Goal: Transaction & Acquisition: Purchase product/service

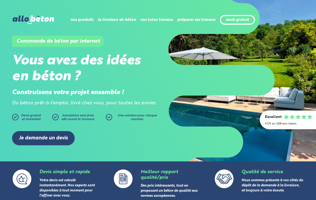
click at [248, 21] on link "devis gratuit" at bounding box center [237, 20] width 23 height 5
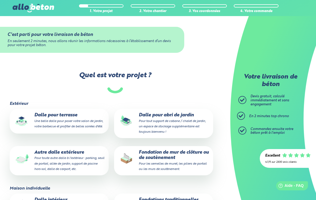
click at [83, 164] on p "Autre dalle extérieure Pour toute autre dalle à l'extérieur : parking, seuil de…" at bounding box center [59, 161] width 92 height 22
click at [0, 0] on input "Autre dalle extérieure Pour toute autre dalle à l'extérieur : parking, seuil de…" at bounding box center [0, 0] width 0 height 0
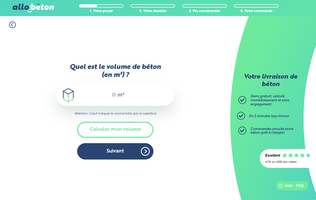
click at [107, 98] on input "Quel est le volume de béton (en m³) ?" at bounding box center [111, 95] width 9 height 6
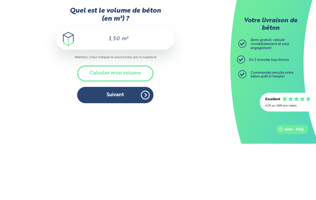
click at [131, 122] on button "Calculer mon volume" at bounding box center [115, 130] width 76 height 16
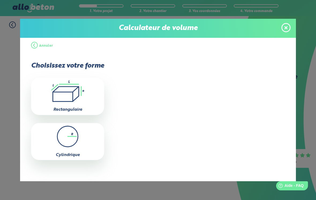
click at [72, 96] on icon ".icon-calc-rectanglea{fill:none;stroke-linecap:round;stroke-width:3px;stroke:#6…" at bounding box center [68, 90] width 68 height 21
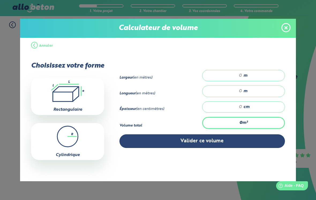
click at [283, 28] on span at bounding box center [286, 27] width 9 height 9
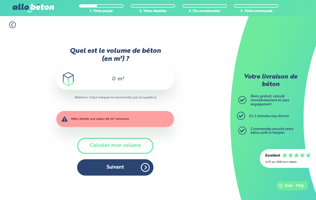
click at [113, 76] on input "0" at bounding box center [111, 79] width 9 height 6
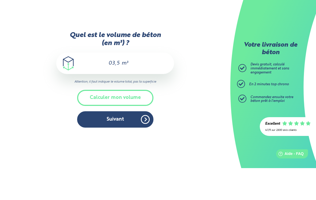
type input "03,50"
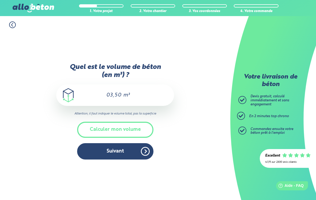
click at [128, 149] on button "Suivant" at bounding box center [115, 151] width 76 height 16
click at [120, 148] on button "Suivant" at bounding box center [115, 151] width 76 height 16
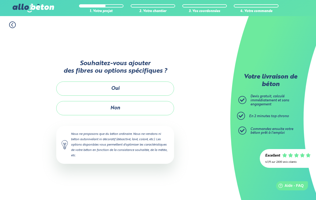
click at [123, 85] on button "Oui" at bounding box center [115, 88] width 118 height 14
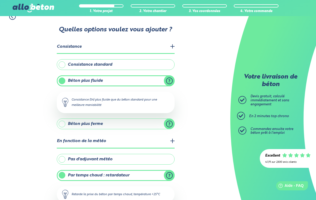
click at [64, 65] on label "Consistance standard" at bounding box center [116, 64] width 118 height 11
click at [0, 0] on input "Consistance standard" at bounding box center [0, 0] width 0 height 0
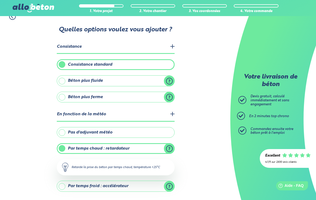
click at [64, 133] on label "Pas d'adjuvant météo" at bounding box center [116, 132] width 118 height 11
click at [0, 0] on input "Pas d'adjuvant météo" at bounding box center [0, 0] width 0 height 0
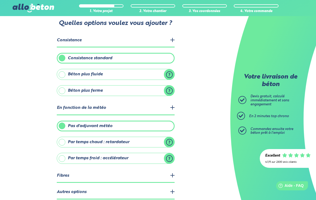
scroll to position [29, 0]
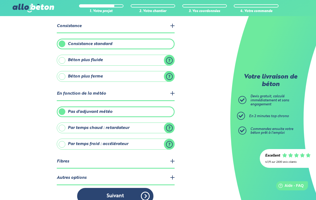
click at [125, 161] on legend "Fibres" at bounding box center [116, 162] width 118 height 14
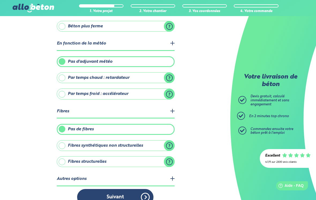
scroll to position [80, 0]
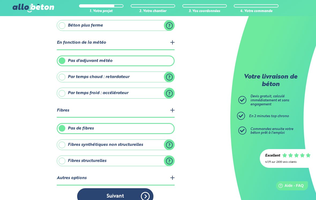
click at [170, 159] on label "Fibres structurelles" at bounding box center [116, 160] width 118 height 11
click at [0, 0] on input "Fibres structurelles" at bounding box center [0, 0] width 0 height 0
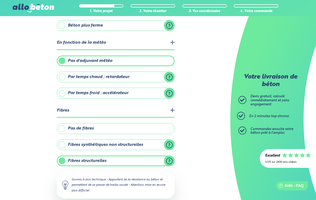
click at [64, 144] on label "Fibres synthétiques non structurelles" at bounding box center [116, 144] width 118 height 11
click at [0, 0] on input "Fibres synthétiques non structurelles" at bounding box center [0, 0] width 0 height 0
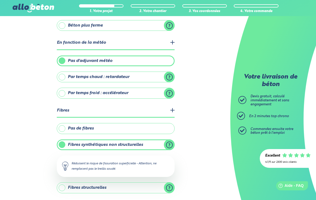
click at [205, 129] on div "1. Votre projet 2. Votre chantier 3. Vos coordonnées 4. Votre commande Quelles …" at bounding box center [115, 86] width 231 height 301
click at [196, 122] on div "1. Votre projet 2. Votre chantier 3. Vos coordonnées 4. Votre commande Quelles …" at bounding box center [115, 86] width 231 height 301
click at [90, 143] on label "Fibres synthétiques non structurelles" at bounding box center [116, 144] width 118 height 11
click at [0, 0] on input "Fibres synthétiques non structurelles" at bounding box center [0, 0] width 0 height 0
click at [30, 166] on div "1. Votre projet 2. Votre chantier 3. Vos coordonnées 4. Votre commande Quelles …" at bounding box center [115, 86] width 231 height 301
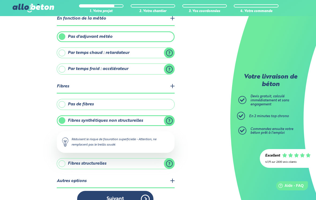
scroll to position [107, 0]
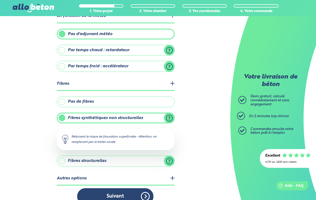
click at [175, 175] on legend "Autres options" at bounding box center [116, 179] width 118 height 14
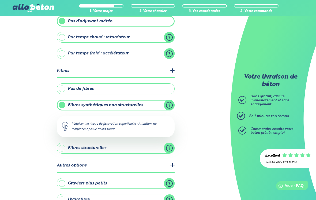
scroll to position [142, 0]
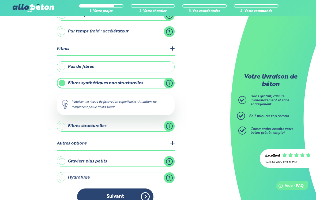
click at [133, 195] on button "Suivant" at bounding box center [115, 196] width 76 height 16
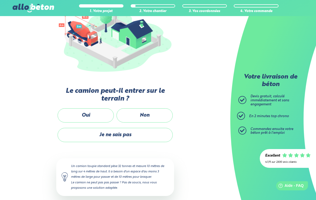
scroll to position [78, 0]
click at [86, 114] on label "Oui" at bounding box center [86, 115] width 56 height 14
click at [0, 0] on input "Oui" at bounding box center [0, 0] width 0 height 0
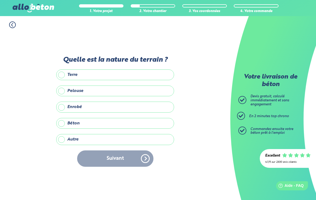
click at [63, 141] on label "Autre" at bounding box center [115, 139] width 118 height 11
click at [0, 0] on input "Autre" at bounding box center [0, 0] width 0 height 0
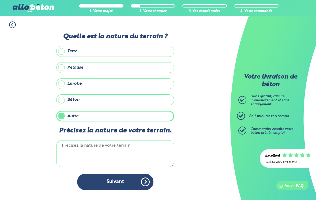
click at [64, 105] on label "Béton" at bounding box center [115, 99] width 118 height 11
click at [0, 0] on input "Béton" at bounding box center [0, 0] width 0 height 0
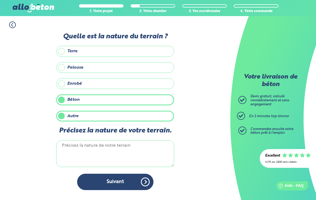
click at [64, 89] on label "Enrobé" at bounding box center [115, 83] width 118 height 11
click at [0, 0] on input "Enrobé" at bounding box center [0, 0] width 0 height 0
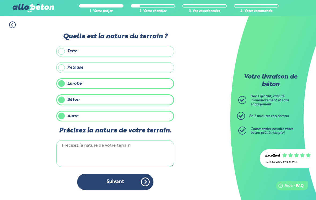
click at [64, 120] on label "Autre" at bounding box center [115, 116] width 118 height 11
click at [0, 0] on input "Autre" at bounding box center [0, 0] width 0 height 0
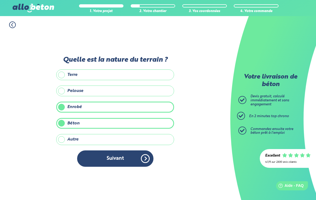
click at [64, 104] on div "Terre Pelouse Enrobé Béton Autre" at bounding box center [115, 107] width 118 height 76
click at [62, 95] on label "Pelouse" at bounding box center [115, 91] width 118 height 11
click at [0, 0] on input "Pelouse" at bounding box center [0, 0] width 0 height 0
click at [65, 92] on label "Pelouse" at bounding box center [115, 91] width 118 height 11
click at [0, 0] on input "Pelouse" at bounding box center [0, 0] width 0 height 0
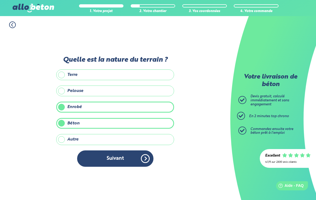
click at [62, 129] on label "Béton" at bounding box center [115, 123] width 118 height 11
click at [0, 0] on input "Béton" at bounding box center [0, 0] width 0 height 0
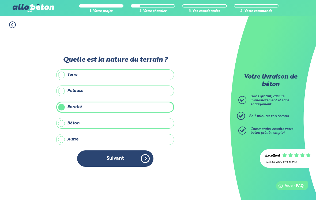
click at [64, 79] on label "Terre" at bounding box center [115, 74] width 118 height 11
click at [0, 0] on input "Terre" at bounding box center [0, 0] width 0 height 0
click at [118, 166] on button "Suivant" at bounding box center [115, 158] width 76 height 16
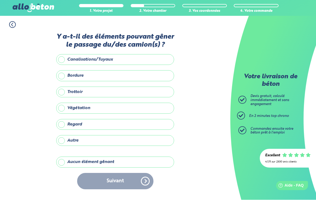
scroll to position [8, 0]
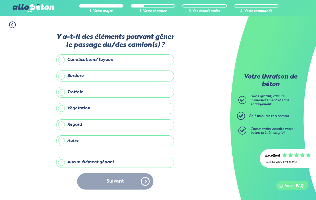
click at [63, 159] on label "Aucun élément gênant" at bounding box center [115, 162] width 118 height 11
click at [0, 0] on input "Aucun élément gênant" at bounding box center [0, 0] width 0 height 0
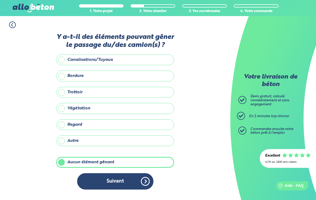
click at [122, 179] on button "Suivant" at bounding box center [115, 181] width 76 height 16
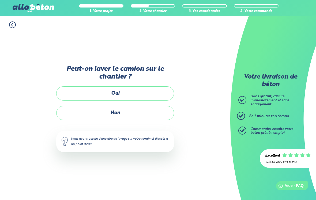
click at [131, 109] on label "Non" at bounding box center [115, 113] width 118 height 14
click at [0, 0] on input "Non" at bounding box center [0, 0] width 0 height 0
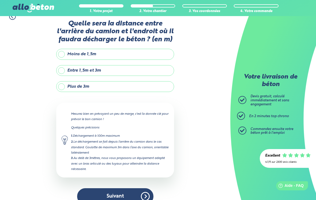
click at [63, 71] on label "Entre 1,5m et 3m" at bounding box center [115, 70] width 118 height 11
click at [0, 0] on input "Entre 1,5m et 3m" at bounding box center [0, 0] width 0 height 0
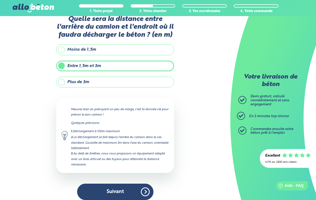
scroll to position [16, 0]
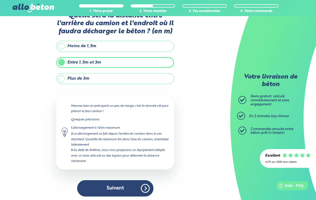
click at [98, 190] on button "Suivant" at bounding box center [115, 188] width 76 height 16
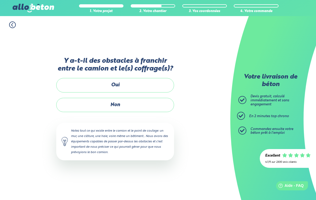
click at [98, 98] on label "Non" at bounding box center [115, 105] width 118 height 14
click at [0, 0] on input "Non" at bounding box center [0, 0] width 0 height 0
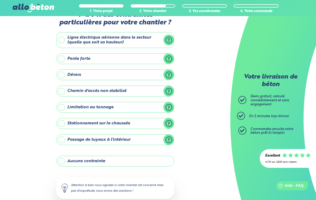
scroll to position [24, 0]
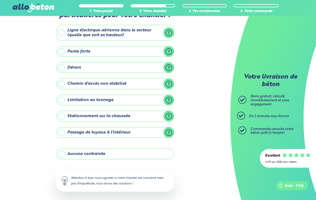
click at [63, 151] on label "Aucune contrainte" at bounding box center [115, 154] width 118 height 11
click at [0, 0] on input "Aucune contrainte" at bounding box center [0, 0] width 0 height 0
click at [61, 155] on label "Aucune contrainte" at bounding box center [115, 154] width 118 height 11
click at [0, 0] on input "Aucune contrainte" at bounding box center [0, 0] width 0 height 0
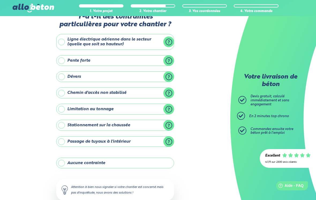
scroll to position [39, 0]
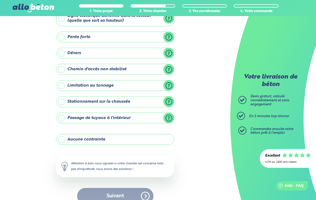
click at [63, 139] on label "Aucune contrainte" at bounding box center [115, 139] width 118 height 11
click at [0, 0] on input "Aucune contrainte" at bounding box center [0, 0] width 0 height 0
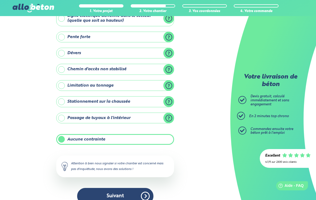
click at [94, 196] on button "Suivant" at bounding box center [115, 196] width 76 height 16
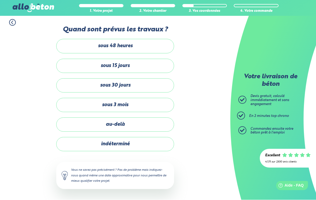
scroll to position [8, 0]
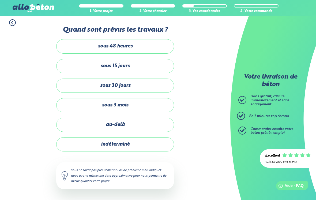
click at [94, 63] on label "sous 15 jours" at bounding box center [115, 66] width 118 height 14
click at [0, 0] on input "sous 15 jours" at bounding box center [0, 0] width 0 height 0
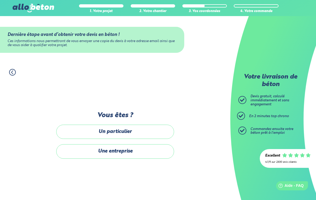
click at [84, 129] on label "Un particulier" at bounding box center [115, 132] width 118 height 14
click at [0, 0] on input "Un particulier" at bounding box center [0, 0] width 0 height 0
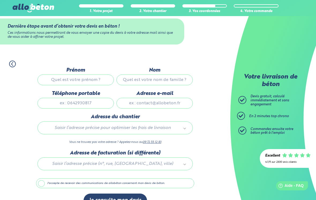
click at [56, 81] on input "Prénom" at bounding box center [76, 80] width 76 height 11
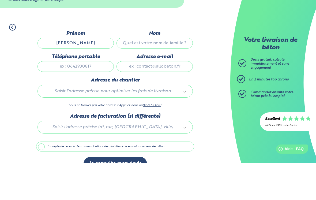
type input "Eric"
click at [165, 75] on input "Nom" at bounding box center [155, 80] width 76 height 11
type input "Ferrero"
click at [76, 98] on input "Téléphone portable" at bounding box center [76, 103] width 76 height 11
type input "0652049541"
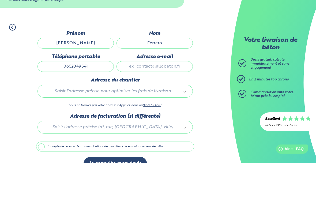
type input "eric.ferrero@neuf.fr"
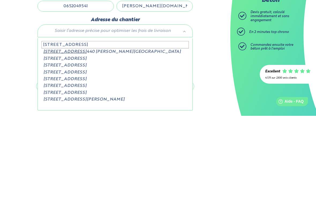
type input "1 square des acacias 774f"
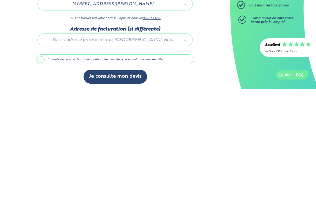
click at [45, 165] on label "J'accepte de recevoir des communications de allobéton concernant mon devis de b…" at bounding box center [115, 170] width 158 height 10
click at [0, 0] on input "J'accepte de recevoir des communications de allobéton concernant mon devis de b…" at bounding box center [0, 0] width 0 height 0
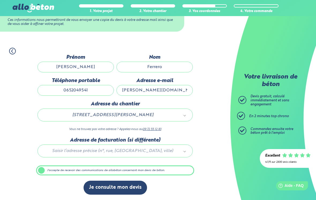
click at [132, 188] on button "Je consulte mon devis" at bounding box center [116, 188] width 64 height 14
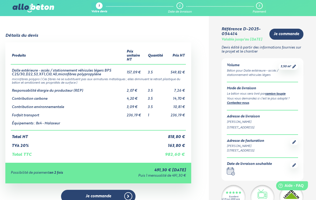
click at [29, 11] on img at bounding box center [33, 8] width 41 height 9
click at [38, 5] on img at bounding box center [33, 8] width 41 height 9
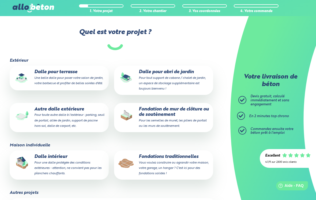
scroll to position [8, 0]
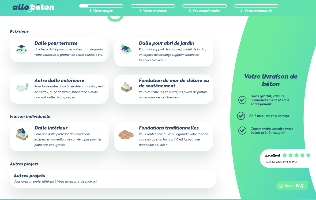
scroll to position [126, 0]
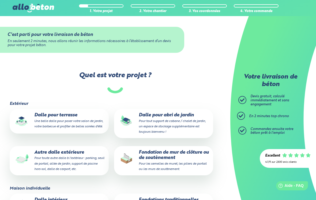
click at [45, 9] on img at bounding box center [33, 8] width 41 height 9
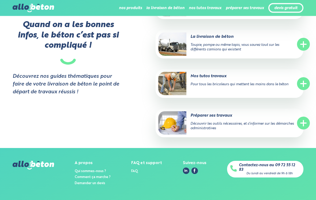
scroll to position [1133, 0]
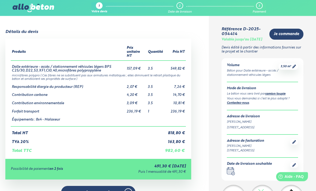
scroll to position [4, 0]
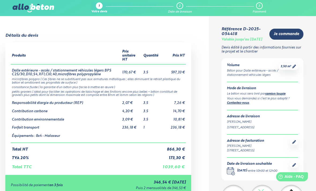
scroll to position [12, 0]
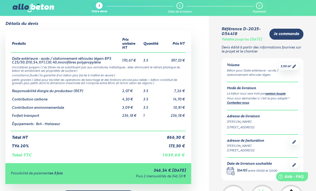
click at [294, 36] on span "Je commande" at bounding box center [286, 34] width 25 height 5
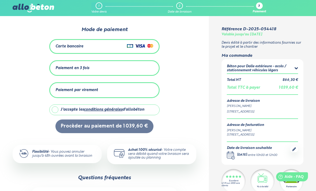
click at [101, 70] on div "Paiement en 3 fois" at bounding box center [104, 68] width 98 height 9
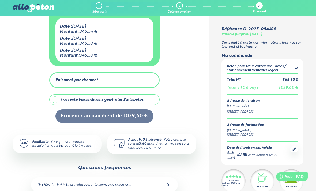
scroll to position [81, 0]
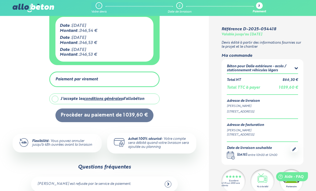
click at [54, 99] on label "J'accepte les conditions générales d'allobéton" at bounding box center [104, 99] width 110 height 11
checkbox input "true"
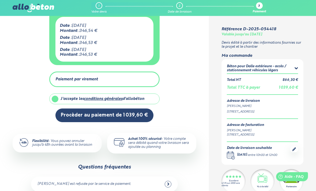
click at [110, 117] on button "Procèder au paiement de 1 039,60 €" at bounding box center [104, 116] width 98 height 14
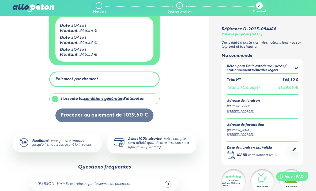
scroll to position [98, 0]
